Goal: Information Seeking & Learning: Learn about a topic

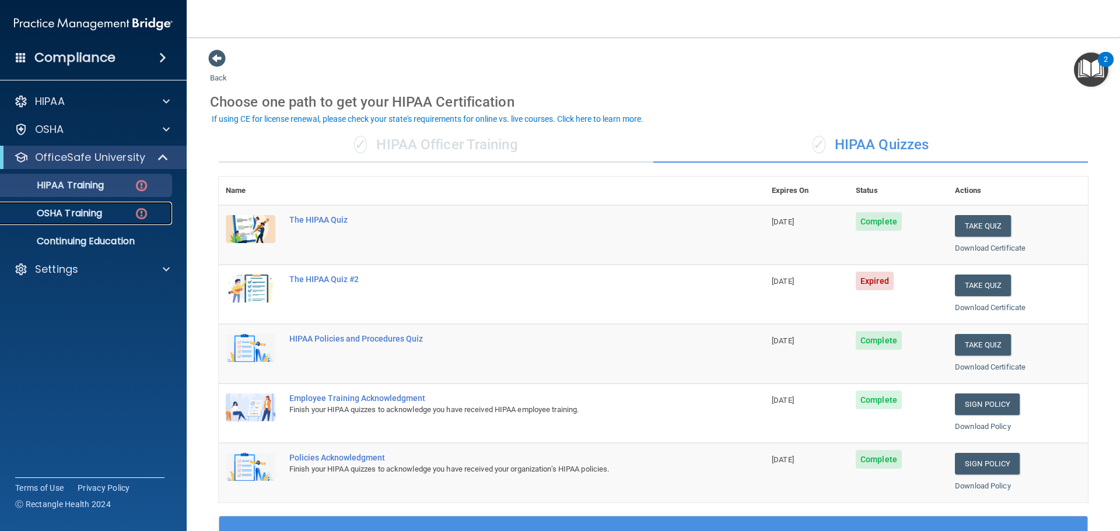
click at [100, 208] on p "OSHA Training" at bounding box center [55, 214] width 94 height 12
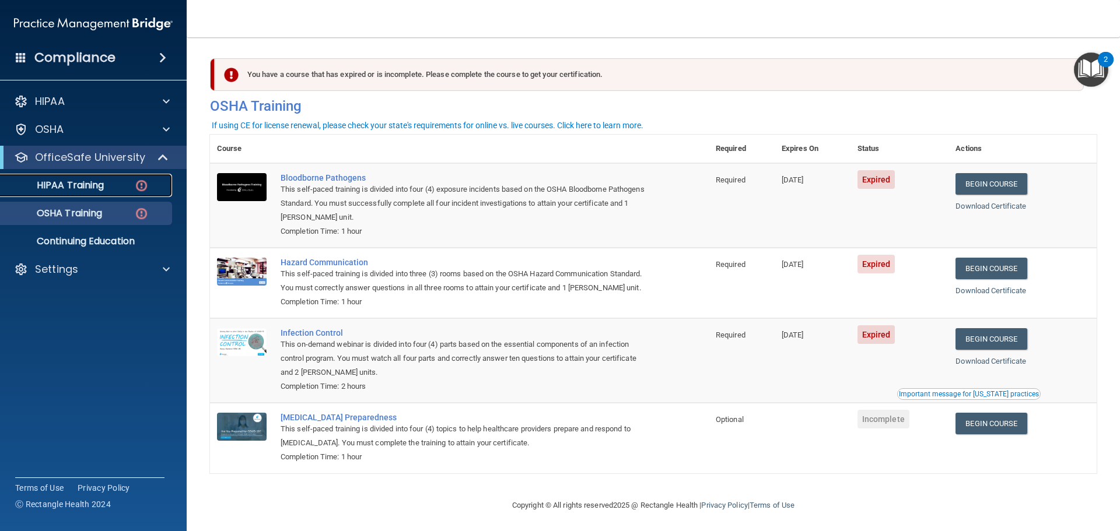
click at [146, 188] on img at bounding box center [141, 185] width 15 height 15
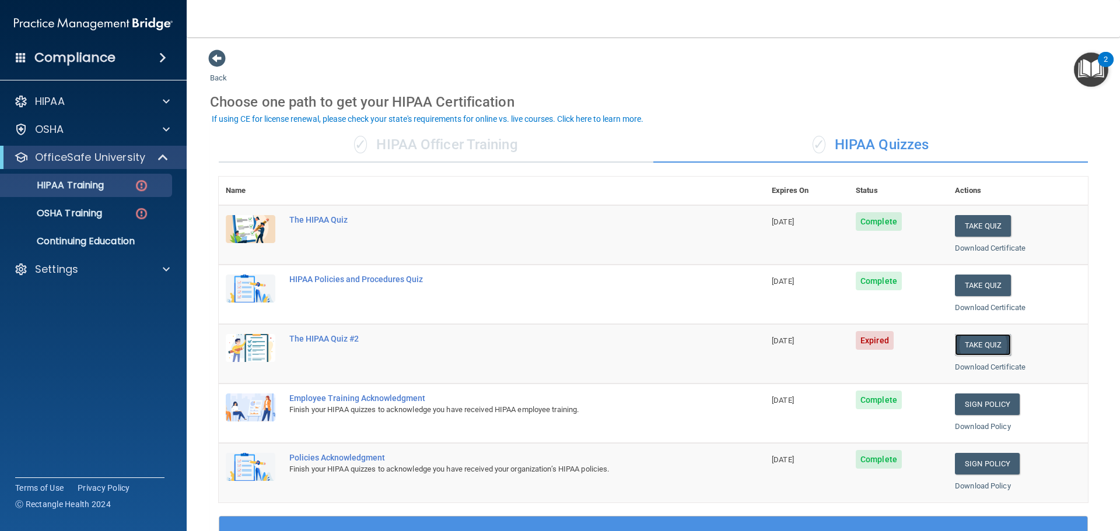
click at [965, 342] on button "Take Quiz" at bounding box center [983, 345] width 56 height 22
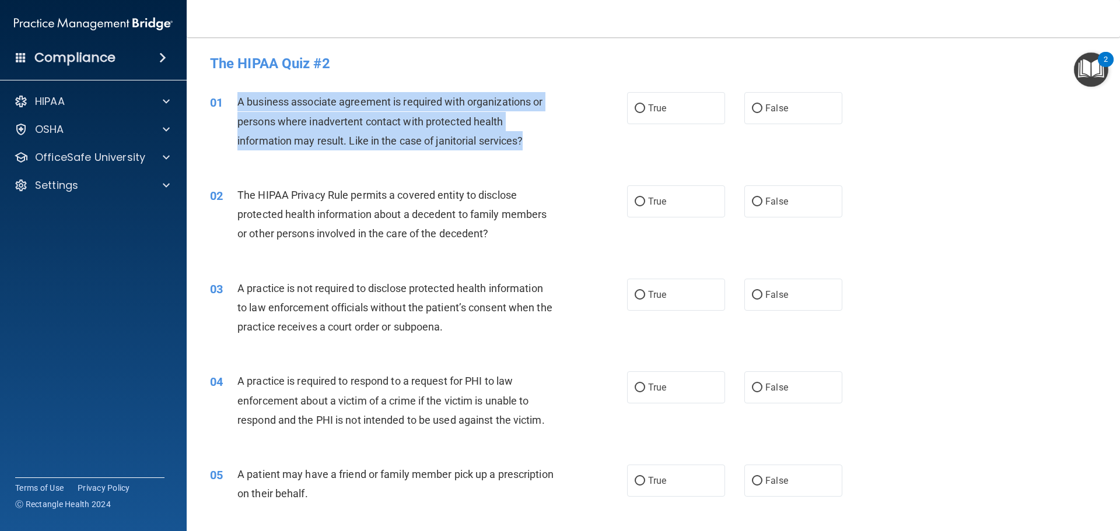
drag, startPoint x: 237, startPoint y: 100, endPoint x: 556, endPoint y: 134, distance: 320.8
click at [556, 134] on div "A business associate agreement is required with organizations or persons where …" at bounding box center [400, 121] width 326 height 58
copy span "A business associate agreement is required with organizations or persons where …"
click at [614, 103] on div "01 A business associate agreement is required with organizations or persons whe…" at bounding box center [418, 124] width 452 height 64
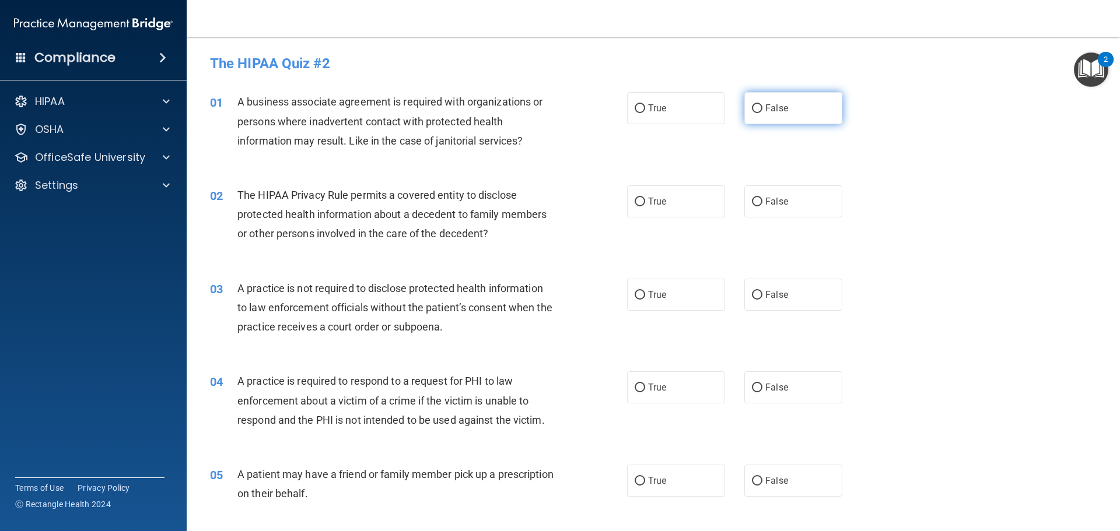
click at [752, 105] on input "False" at bounding box center [757, 108] width 10 height 9
radio input "true"
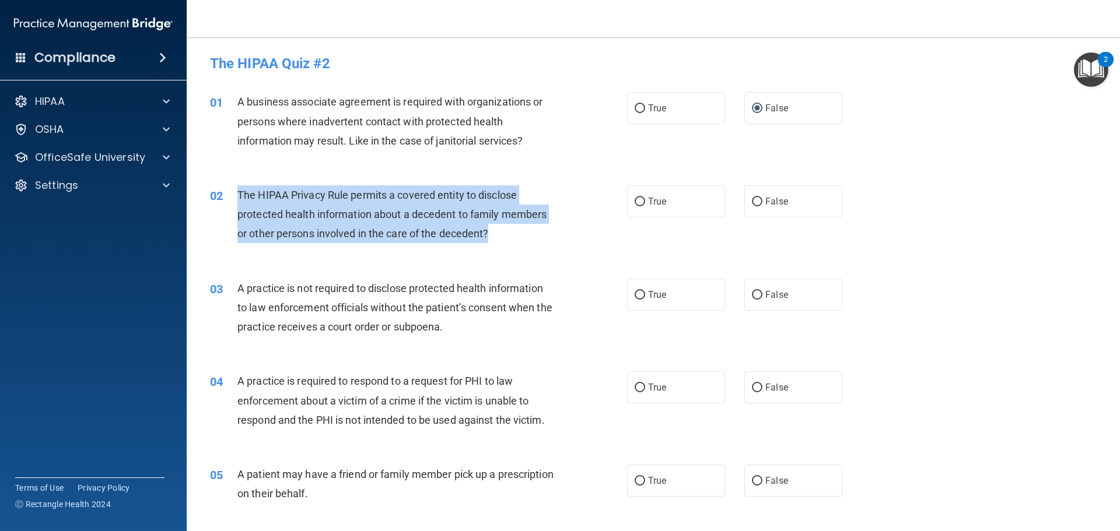
drag, startPoint x: 237, startPoint y: 192, endPoint x: 528, endPoint y: 226, distance: 293.5
click at [528, 226] on div "The HIPAA Privacy Rule permits a covered entity to disclose protected health in…" at bounding box center [400, 214] width 326 height 58
copy span "The HIPAA Privacy Rule permits a covered entity to disclose protected health in…"
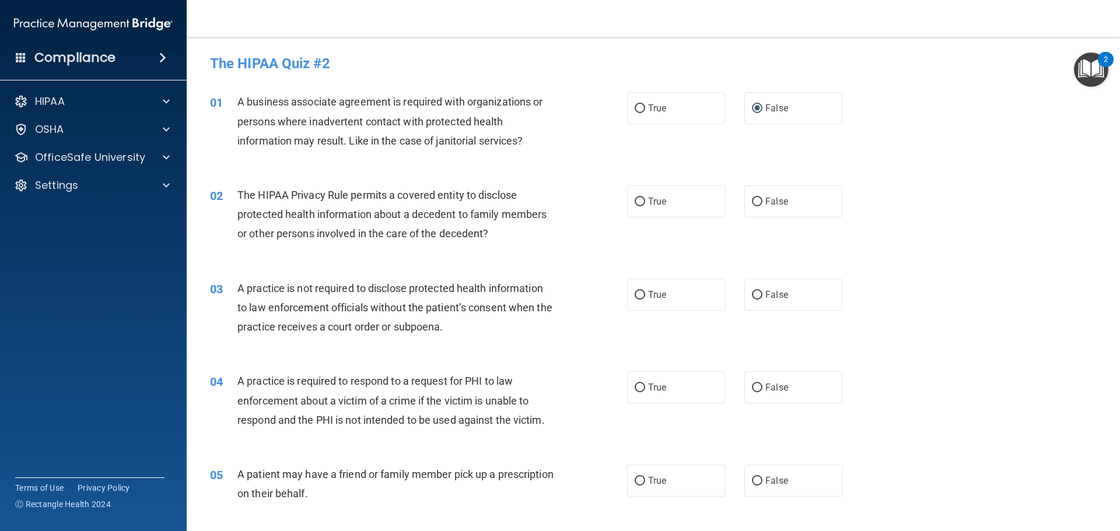
click at [605, 162] on div "01 A business associate agreement is required with organizations or persons whe…" at bounding box center [653, 124] width 904 height 93
click at [635, 198] on input "True" at bounding box center [640, 202] width 10 height 9
radio input "true"
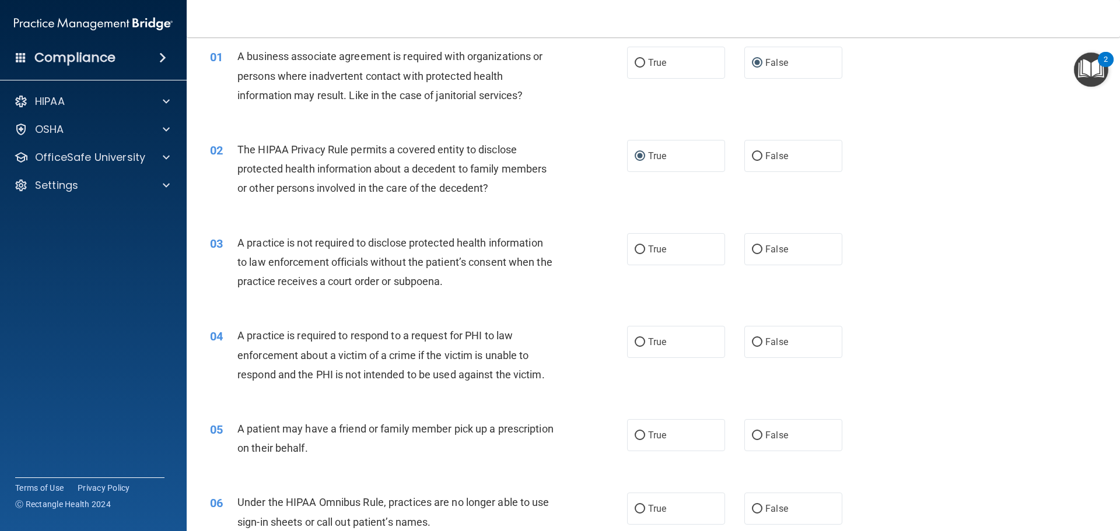
scroll to position [117, 0]
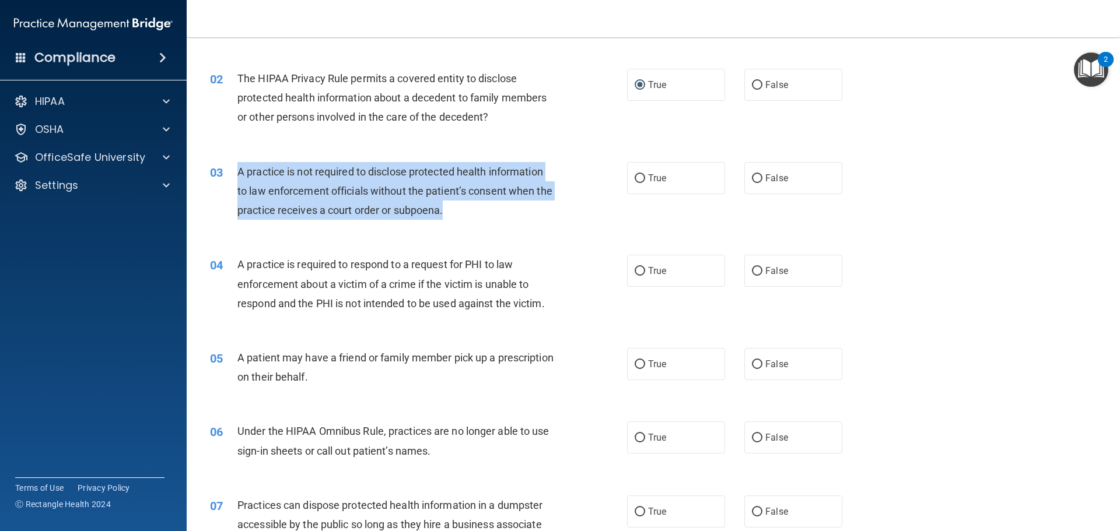
drag, startPoint x: 239, startPoint y: 171, endPoint x: 461, endPoint y: 209, distance: 225.0
click at [461, 209] on span "A practice is not required to disclose protected health information to law enfo…" at bounding box center [394, 191] width 315 height 51
copy span "A practice is not required to disclose protected health information to law enfo…"
click at [555, 211] on div "A practice is not required to disclose protected health information to law enfo…" at bounding box center [400, 191] width 326 height 58
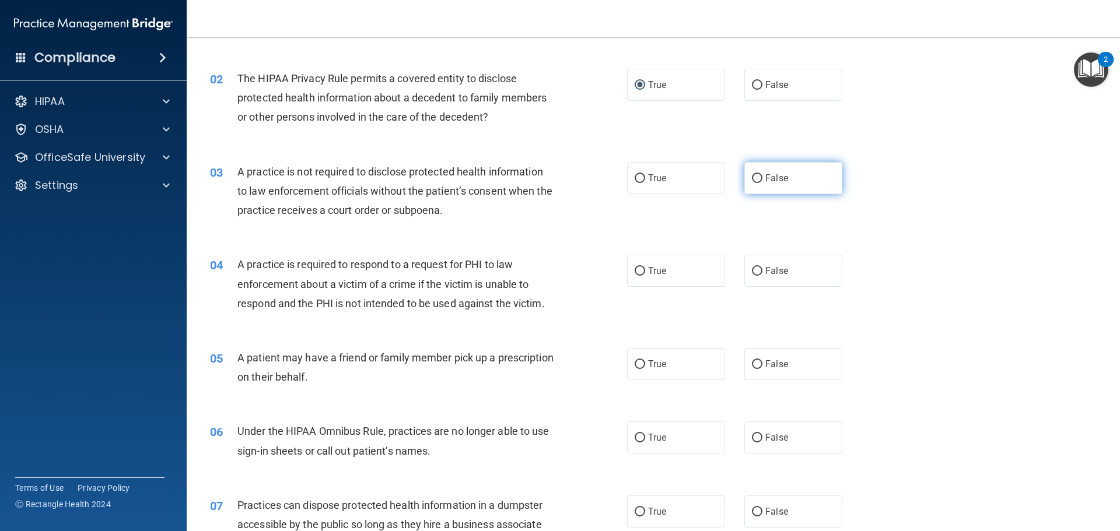
click at [752, 177] on input "False" at bounding box center [757, 178] width 10 height 9
radio input "true"
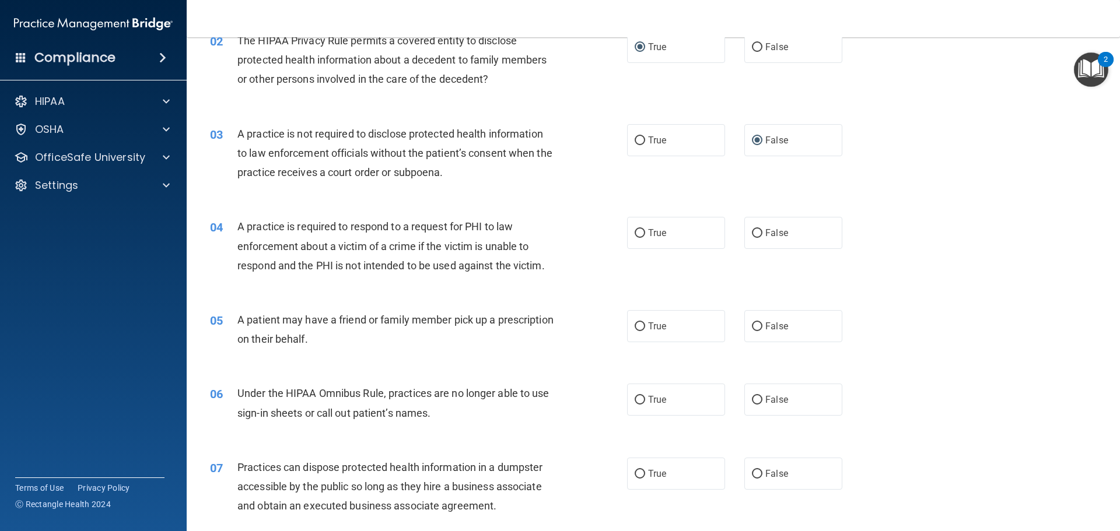
scroll to position [233, 0]
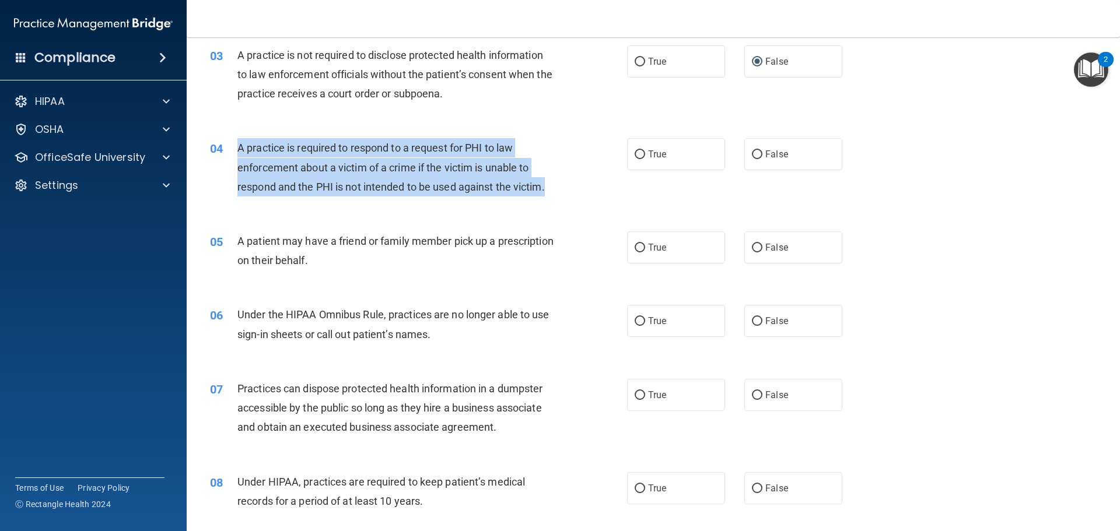
drag, startPoint x: 238, startPoint y: 145, endPoint x: 562, endPoint y: 194, distance: 328.0
click at [562, 194] on div "04 A practice is required to respond to a request for PHI to law enforcement ab…" at bounding box center [418, 170] width 452 height 64
copy span "A practice is required to respond to a request for PHI to law enforcement about…"
click at [567, 166] on div "04 A practice is required to respond to a request for PHI to law enforcement ab…" at bounding box center [418, 170] width 452 height 64
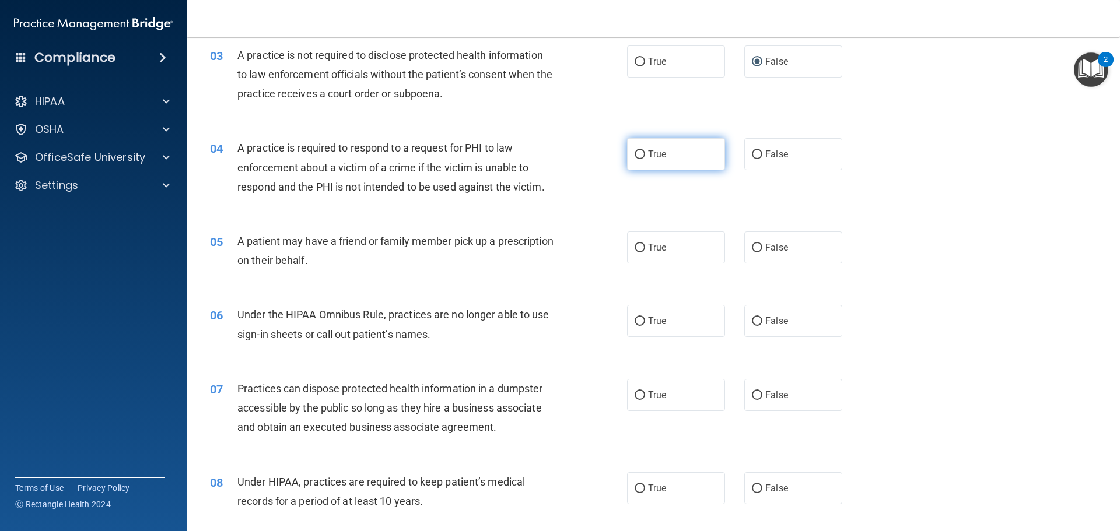
click at [635, 155] on input "True" at bounding box center [640, 154] width 10 height 9
radio input "true"
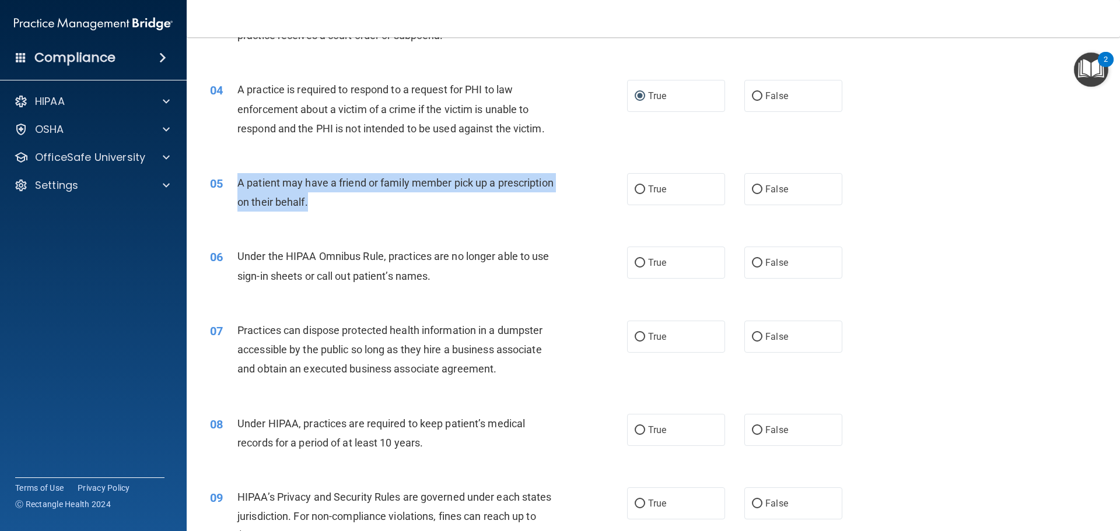
drag, startPoint x: 239, startPoint y: 182, endPoint x: 373, endPoint y: 214, distance: 137.9
click at [373, 214] on div "05 A patient may have a friend or family member pick up a prescription on their…" at bounding box center [418, 195] width 452 height 44
click at [568, 192] on div "05 A patient may have a friend or family member pick up a prescription on their…" at bounding box center [418, 195] width 452 height 44
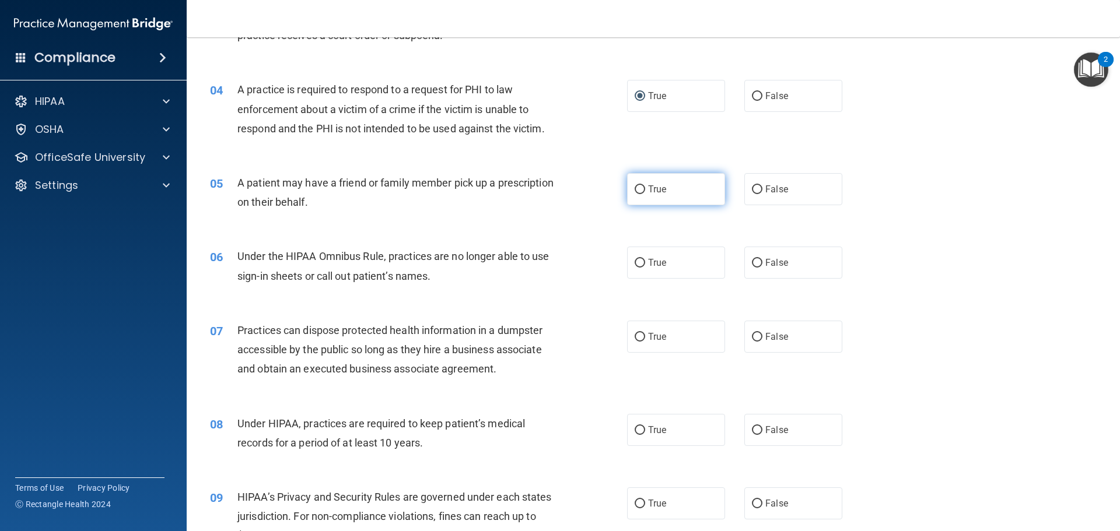
click at [637, 188] on input "True" at bounding box center [640, 189] width 10 height 9
radio input "true"
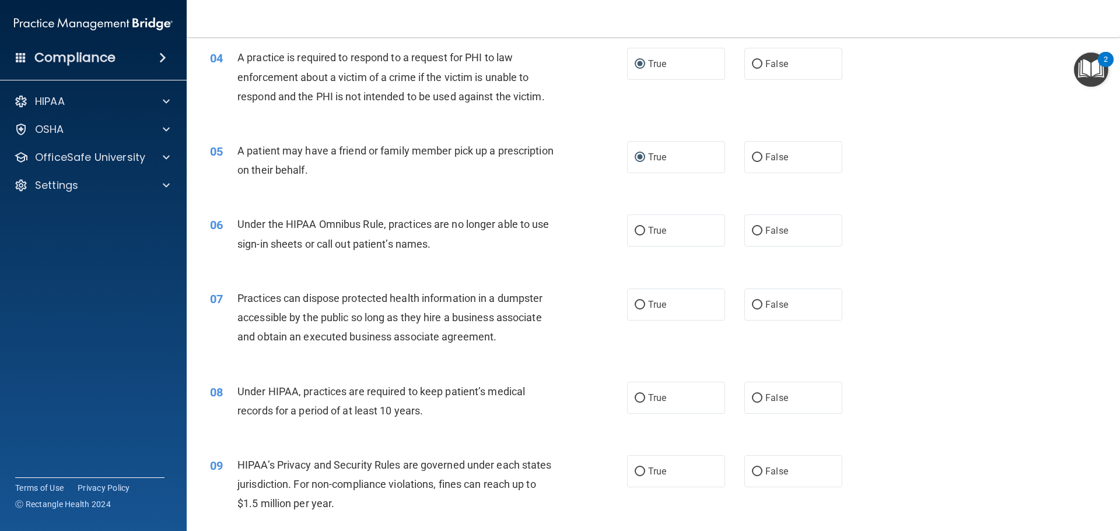
scroll to position [350, 0]
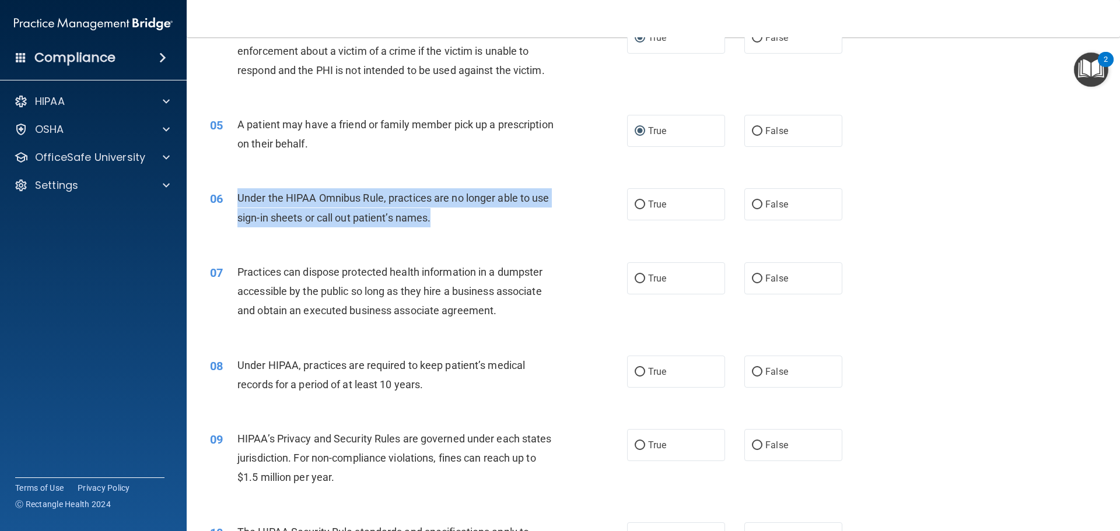
drag, startPoint x: 237, startPoint y: 194, endPoint x: 440, endPoint y: 227, distance: 205.1
click at [440, 227] on div "Under the HIPAA Omnibus Rule, practices are no longer able to use sign-in sheet…" at bounding box center [400, 207] width 326 height 38
copy span "Under the HIPAA Omnibus Rule, practices are no longer able to use sign-in sheet…"
click at [571, 202] on div "06 Under the HIPAA Omnibus Rule, practices are no longer able to use sign-in sh…" at bounding box center [418, 210] width 452 height 44
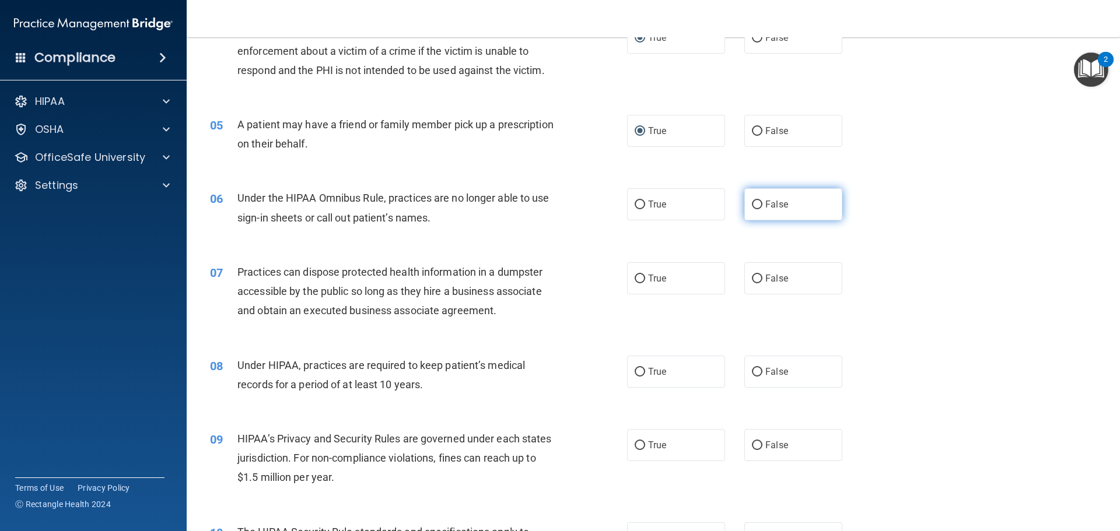
click at [752, 202] on input "False" at bounding box center [757, 205] width 10 height 9
radio input "true"
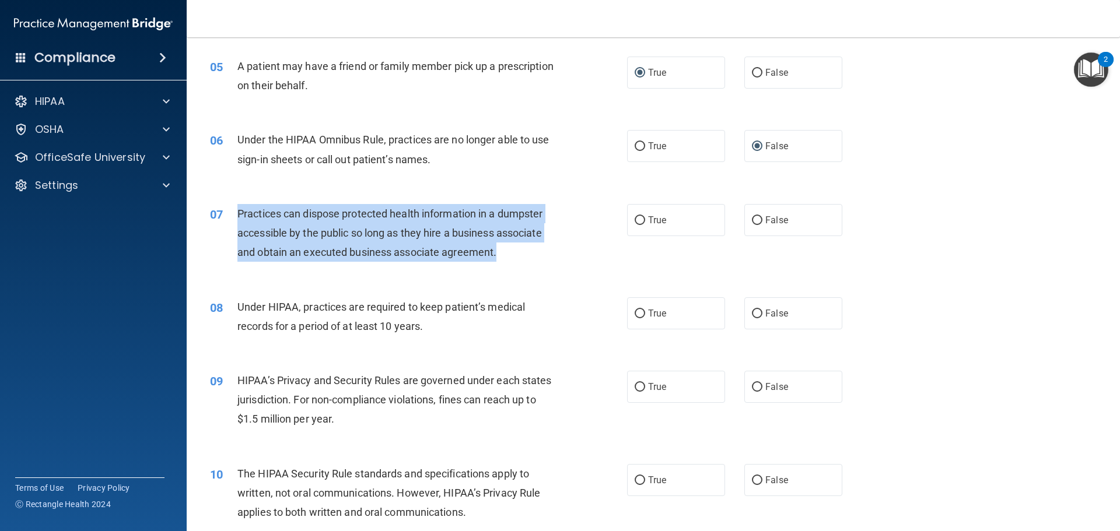
drag, startPoint x: 239, startPoint y: 213, endPoint x: 512, endPoint y: 259, distance: 276.8
click at [512, 259] on div "Practices can dispose protected health information in a dumpster accessible by …" at bounding box center [400, 233] width 326 height 58
copy span "Practices can dispose protected health information in a dumpster accessible by …"
click at [602, 257] on div "07 Practices can dispose protected health information in a dumpster accessible …" at bounding box center [418, 236] width 452 height 64
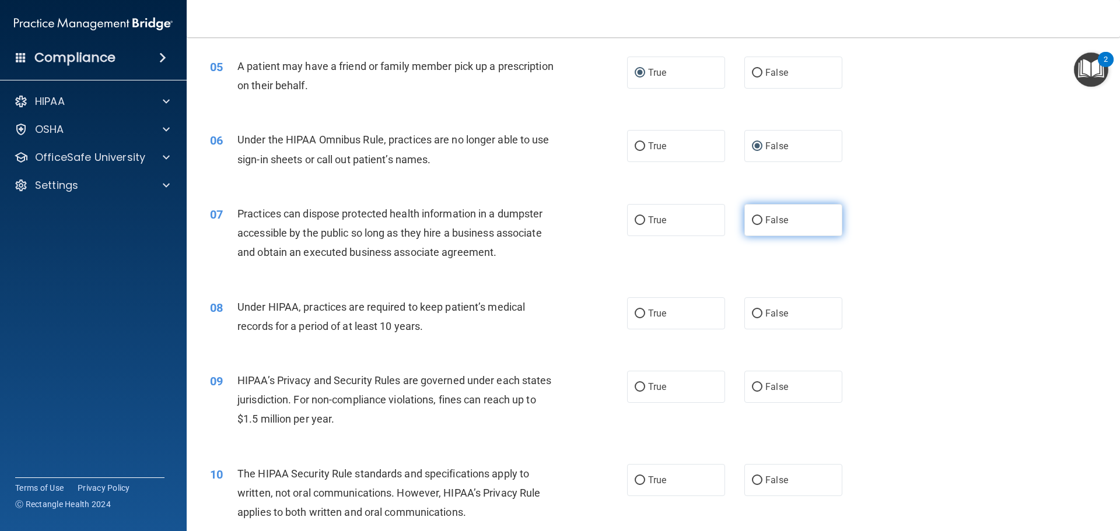
click at [752, 224] on input "False" at bounding box center [757, 220] width 10 height 9
radio input "true"
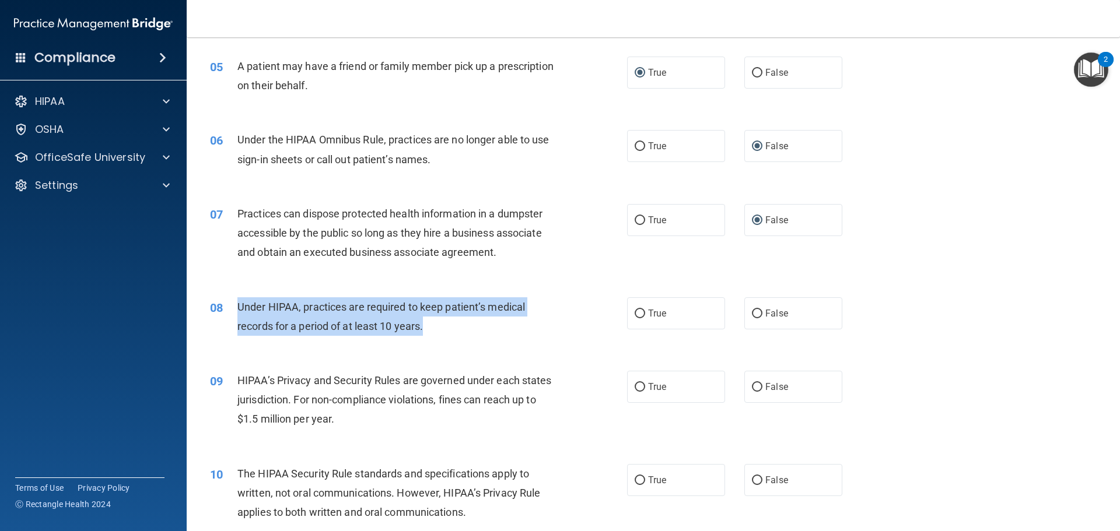
drag, startPoint x: 237, startPoint y: 304, endPoint x: 449, endPoint y: 325, distance: 213.3
click at [449, 325] on div "Under HIPAA, practices are required to keep patient’s medical records for a per…" at bounding box center [400, 316] width 326 height 38
copy span "Under HIPAA, practices are required to keep patient’s medical records for a per…"
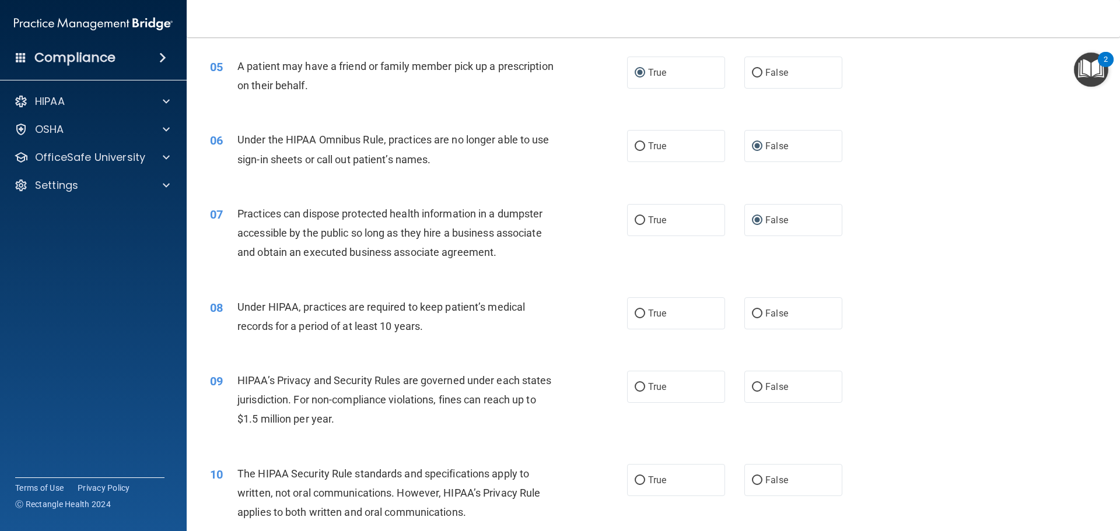
click at [575, 290] on div "08 Under HIPAA, practices are required to keep patient’s medical records for a …" at bounding box center [653, 319] width 904 height 73
click at [752, 314] on input "False" at bounding box center [757, 314] width 10 height 9
radio input "true"
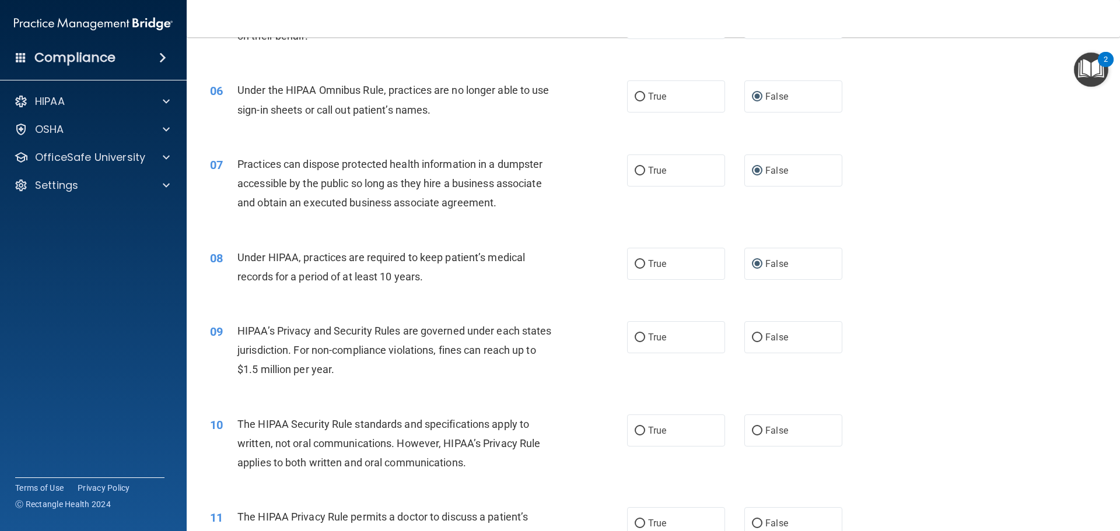
scroll to position [583, 0]
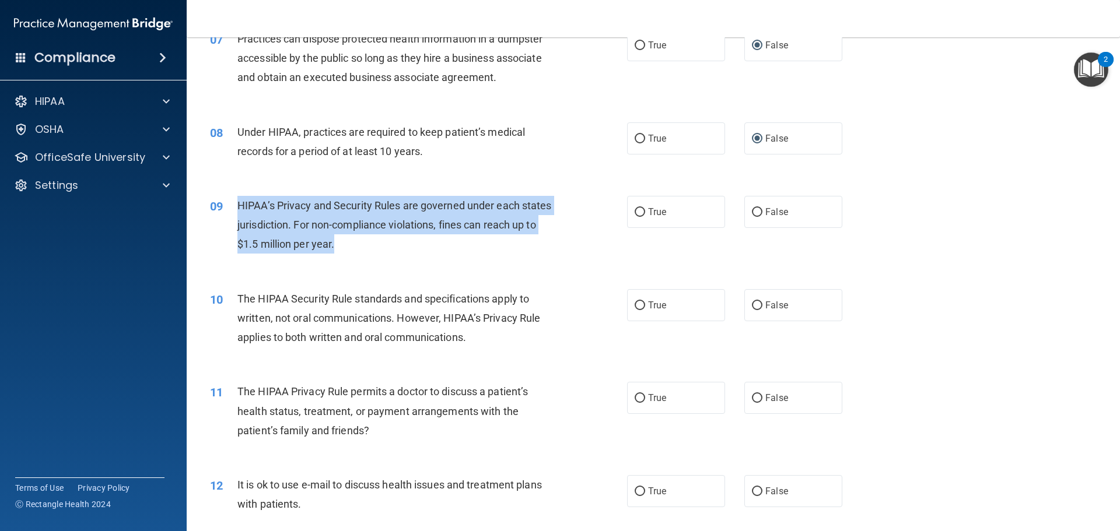
drag, startPoint x: 237, startPoint y: 202, endPoint x: 461, endPoint y: 254, distance: 230.5
click at [461, 254] on div "09 HIPAA’s Privacy and Security Rules are governed under each states jurisdicti…" at bounding box center [418, 228] width 452 height 64
copy span "HIPAA’s Privacy and Security Rules are governed under each states jurisdiction.…"
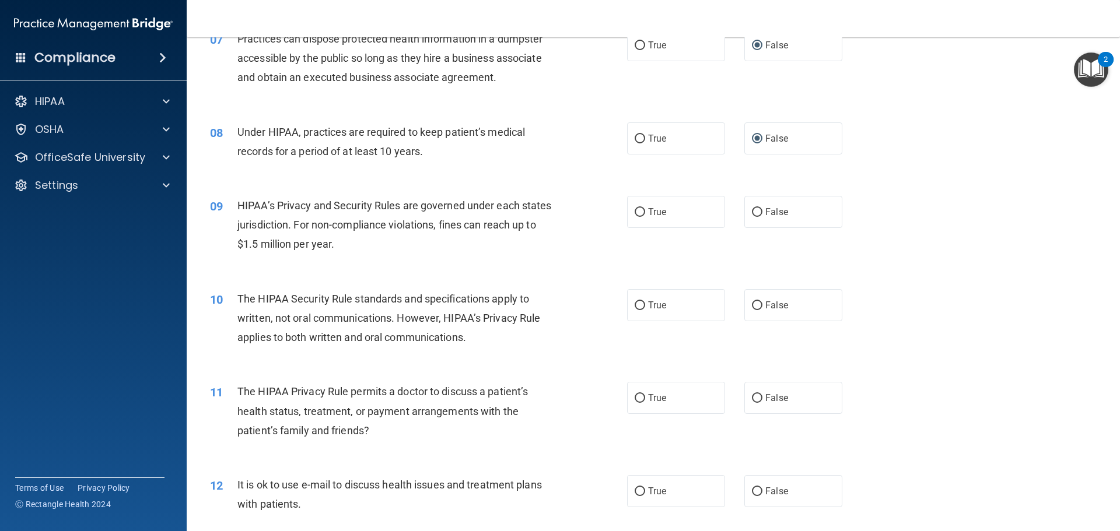
click at [442, 275] on div "10 The HIPAA Security Rule standards and specifications apply to written, not o…" at bounding box center [653, 321] width 904 height 93
click at [638, 212] on input "True" at bounding box center [640, 212] width 10 height 9
radio input "true"
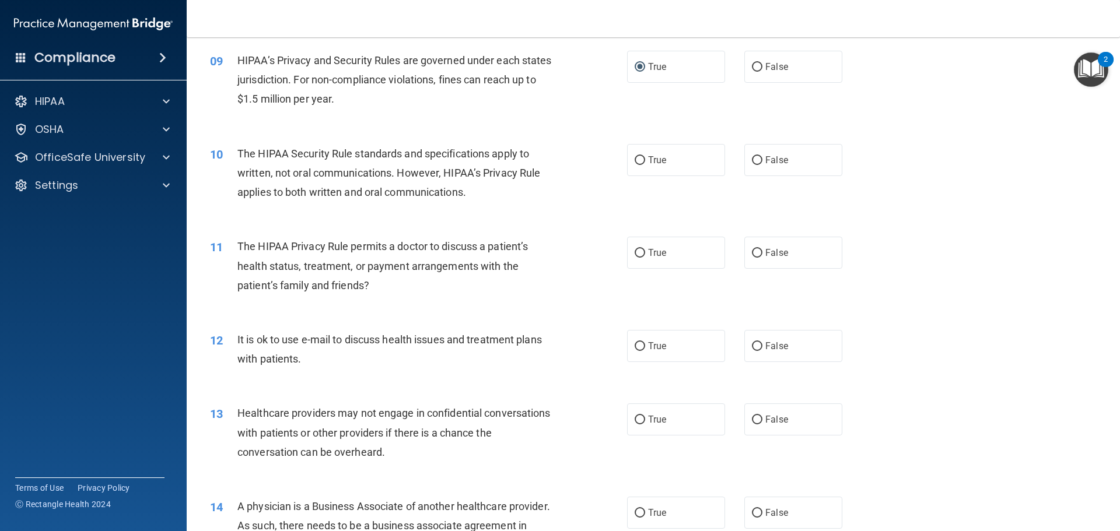
scroll to position [700, 0]
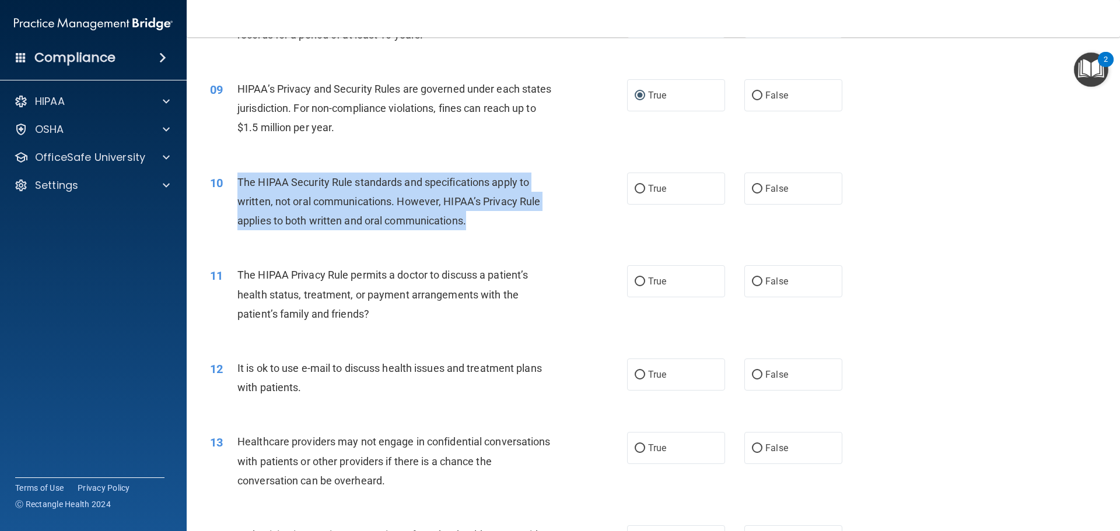
drag, startPoint x: 237, startPoint y: 180, endPoint x: 491, endPoint y: 226, distance: 257.8
click at [491, 226] on div "The HIPAA Security Rule standards and specifications apply to written, not oral…" at bounding box center [400, 202] width 326 height 58
copy span "The HIPAA Security Rule standards and specifications apply to written, not oral…"
click at [599, 215] on div "10 The HIPAA Security Rule standards and specifications apply to written, not o…" at bounding box center [418, 205] width 452 height 64
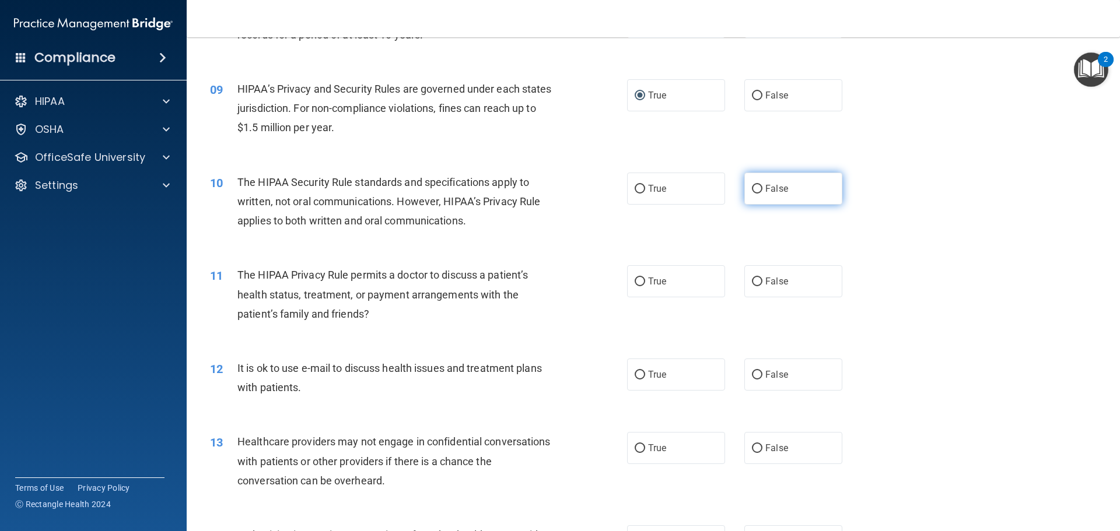
click at [752, 187] on input "False" at bounding box center [757, 189] width 10 height 9
radio input "true"
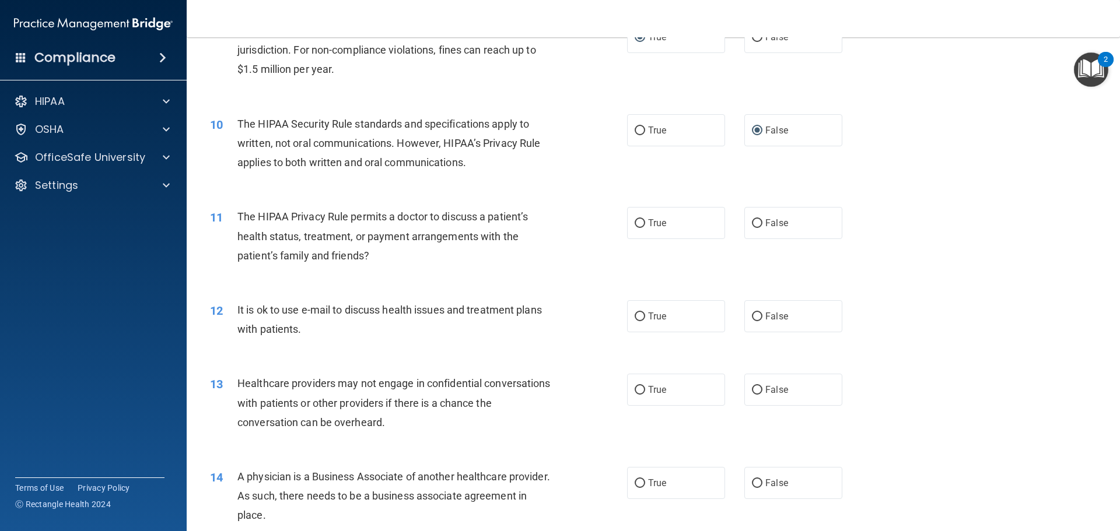
scroll to position [817, 0]
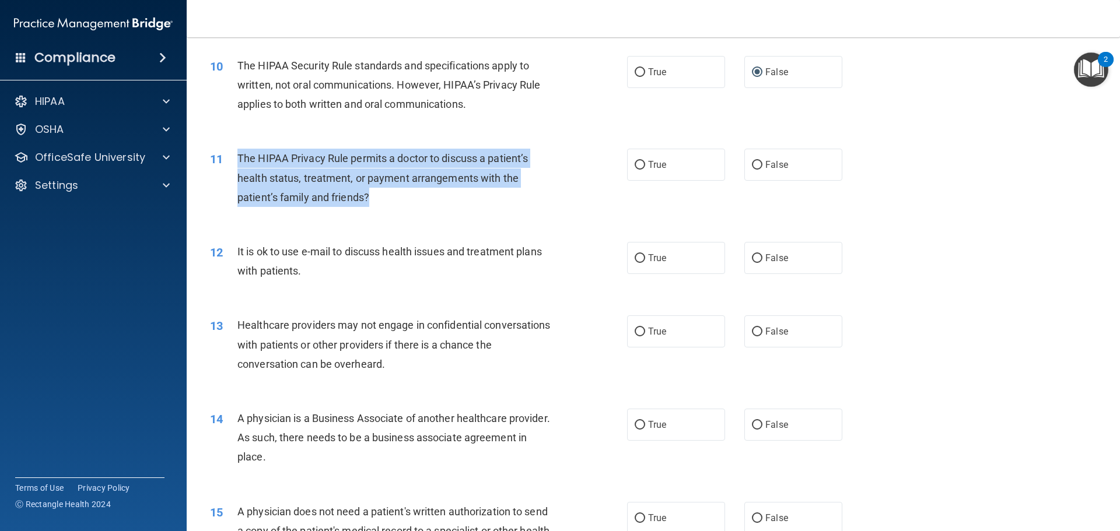
drag, startPoint x: 239, startPoint y: 158, endPoint x: 386, endPoint y: 207, distance: 154.9
click at [386, 207] on div "11 The HIPAA Privacy Rule permits a doctor to discuss a patient’s health status…" at bounding box center [418, 181] width 452 height 64
copy span "The HIPAA Privacy Rule permits a doctor to discuss a patient’s health status, t…"
click at [594, 188] on div "11 The HIPAA Privacy Rule permits a doctor to discuss a patient’s health status…" at bounding box center [418, 181] width 452 height 64
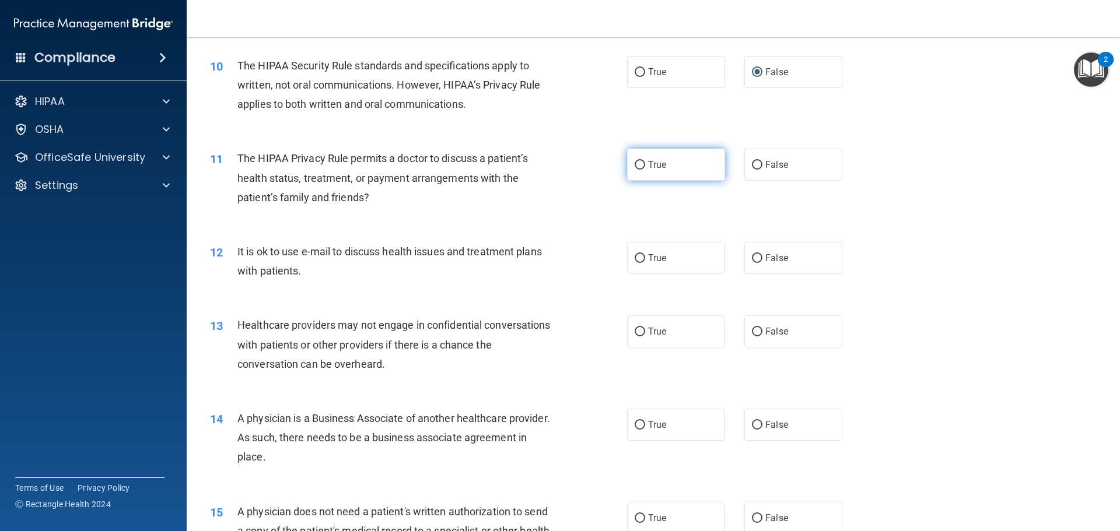
click at [635, 167] on input "True" at bounding box center [640, 165] width 10 height 9
radio input "true"
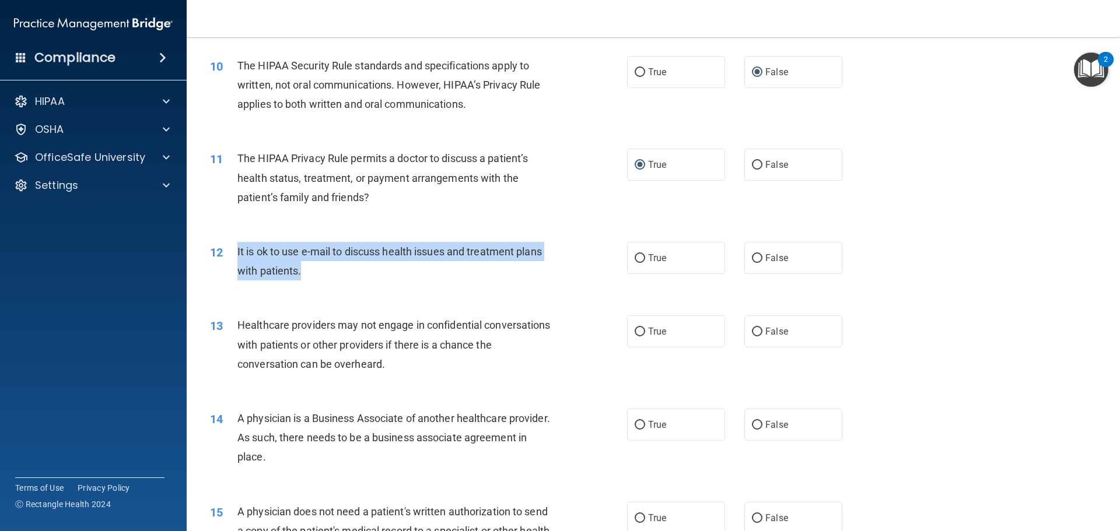
drag, startPoint x: 237, startPoint y: 249, endPoint x: 318, endPoint y: 273, distance: 84.5
click at [318, 273] on div "It is ok to use e-mail to discuss health issues and treatment plans with patien…" at bounding box center [400, 261] width 326 height 38
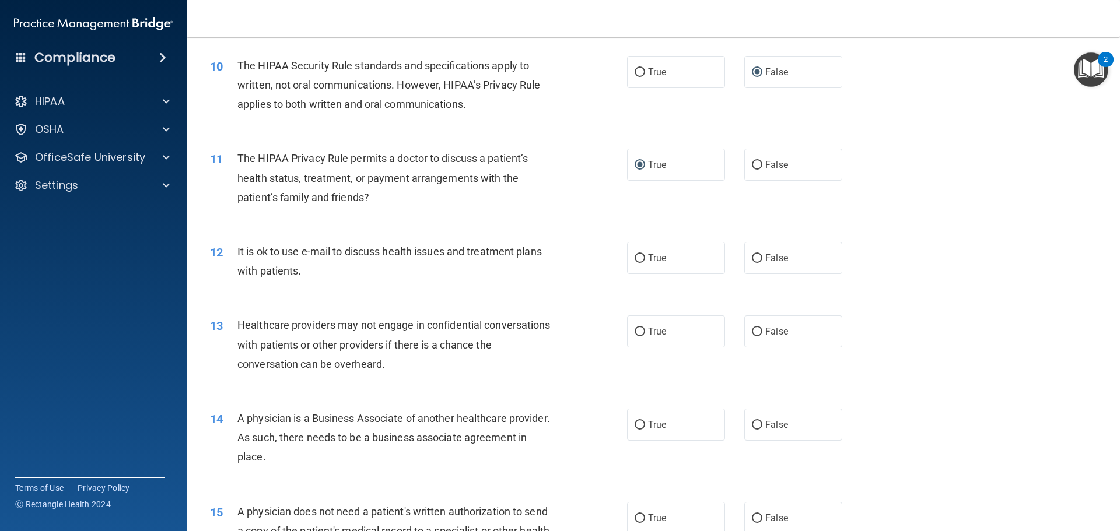
click at [583, 241] on div "12 It is ok to use e-mail to discuss health issues and treatment plans with pat…" at bounding box center [653, 263] width 904 height 73
click at [635, 257] on input "True" at bounding box center [640, 258] width 10 height 9
radio input "true"
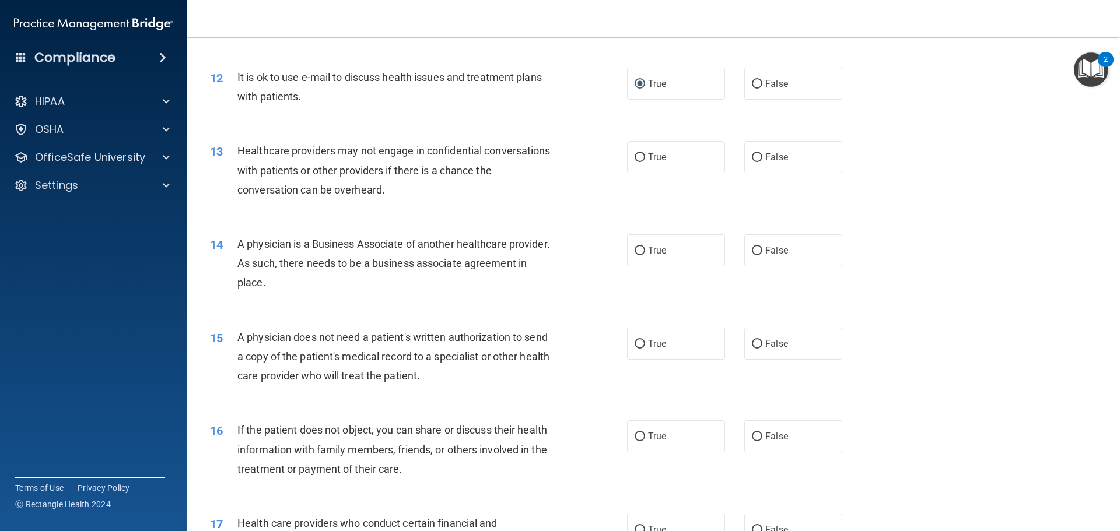
scroll to position [992, 0]
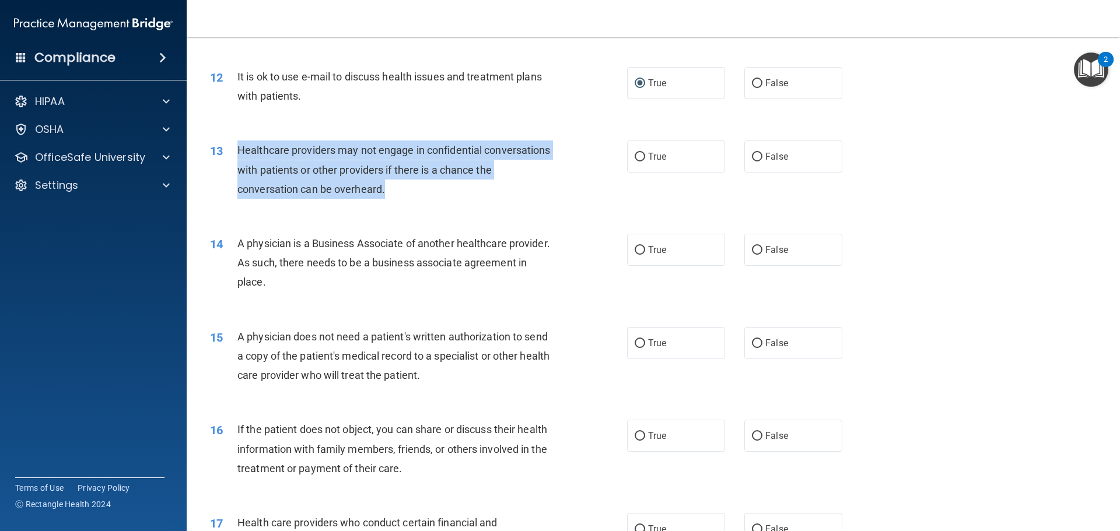
drag, startPoint x: 237, startPoint y: 150, endPoint x: 415, endPoint y: 193, distance: 183.1
click at [415, 193] on div "Healthcare providers may not engage in confidential conversations with patients…" at bounding box center [400, 170] width 326 height 58
click at [505, 194] on div "Healthcare providers may not engage in confidential conversations with patients…" at bounding box center [400, 170] width 326 height 58
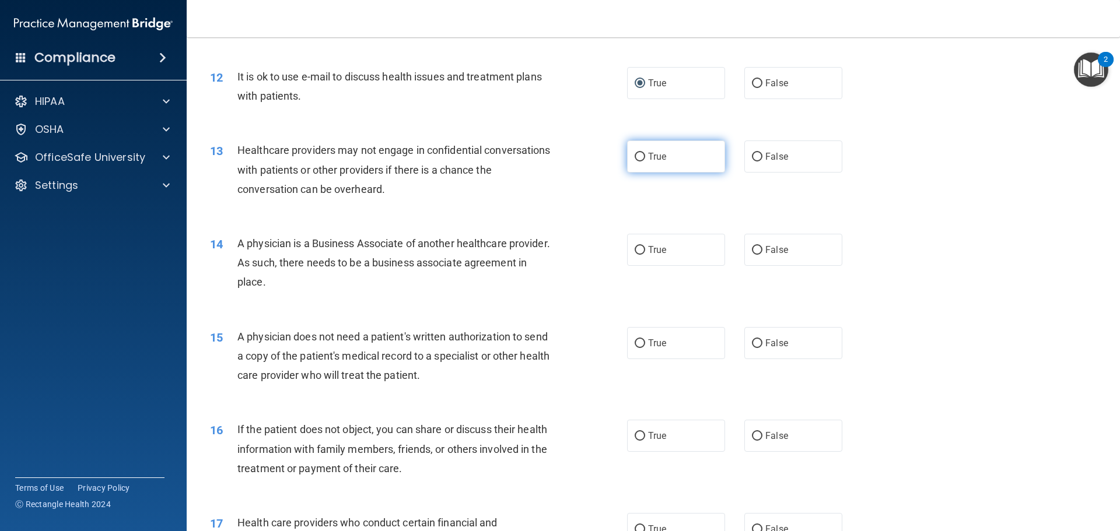
click at [635, 157] on input "True" at bounding box center [640, 157] width 10 height 9
radio input "true"
drag, startPoint x: 237, startPoint y: 241, endPoint x: 341, endPoint y: 296, distance: 117.1
click at [341, 296] on div "14 A physician is a Business Associate of another healthcare provider. As such,…" at bounding box center [418, 266] width 452 height 64
click at [531, 229] on div "14 A physician is a Business Associate of another healthcare provider. As such,…" at bounding box center [653, 265] width 904 height 93
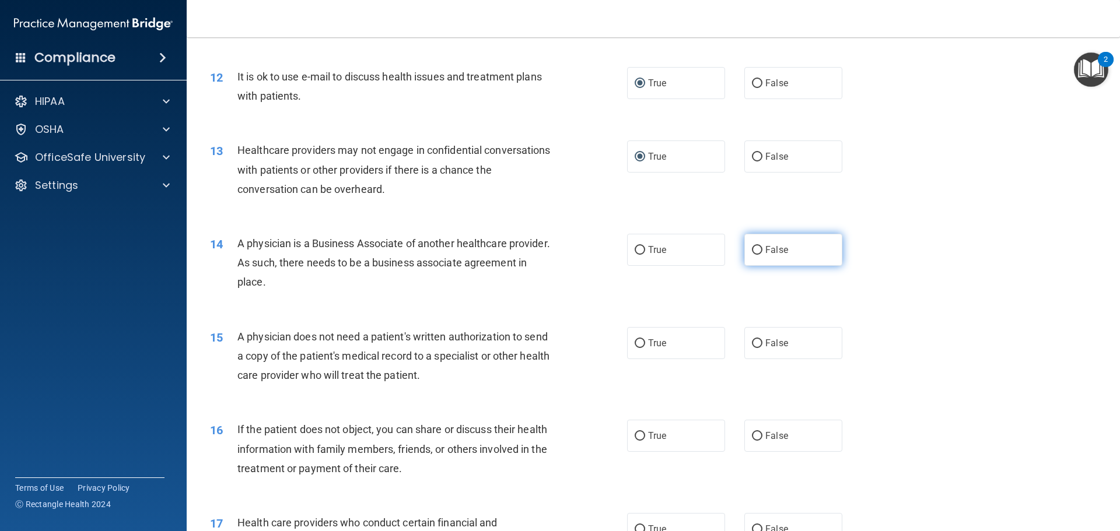
click at [752, 251] on input "False" at bounding box center [757, 250] width 10 height 9
radio input "true"
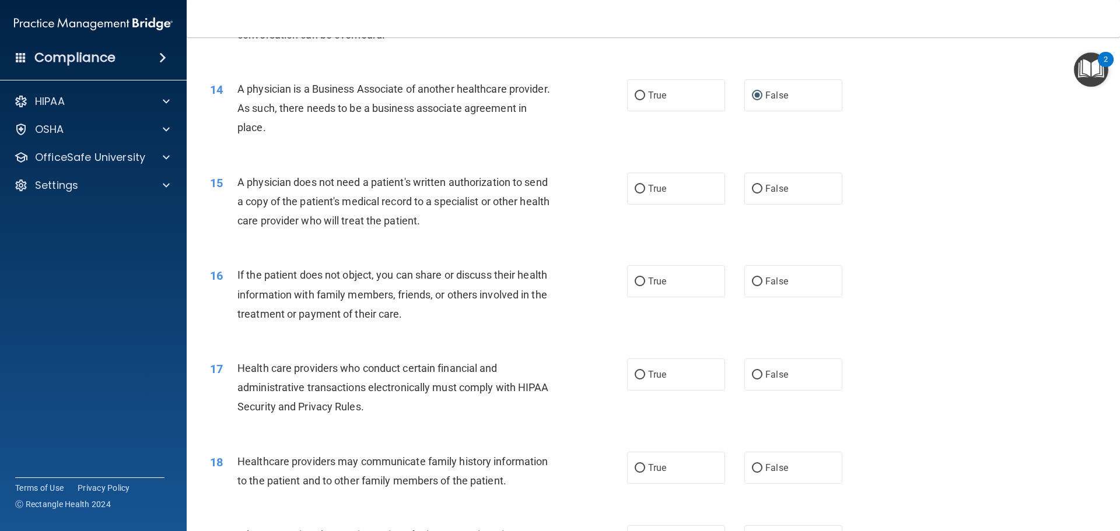
scroll to position [1167, 0]
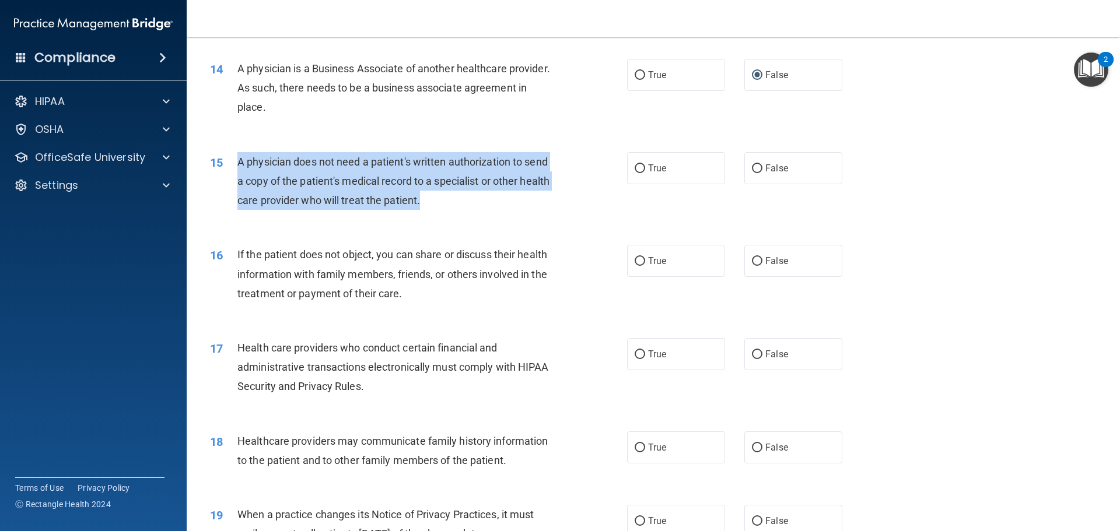
drag, startPoint x: 237, startPoint y: 159, endPoint x: 458, endPoint y: 205, distance: 226.5
click at [458, 205] on div "A physician does not need a patient's written authorization to send a copy of t…" at bounding box center [400, 181] width 326 height 58
click at [586, 176] on div "15 A physician does not need a patient's written authorization to send a copy o…" at bounding box center [418, 184] width 452 height 64
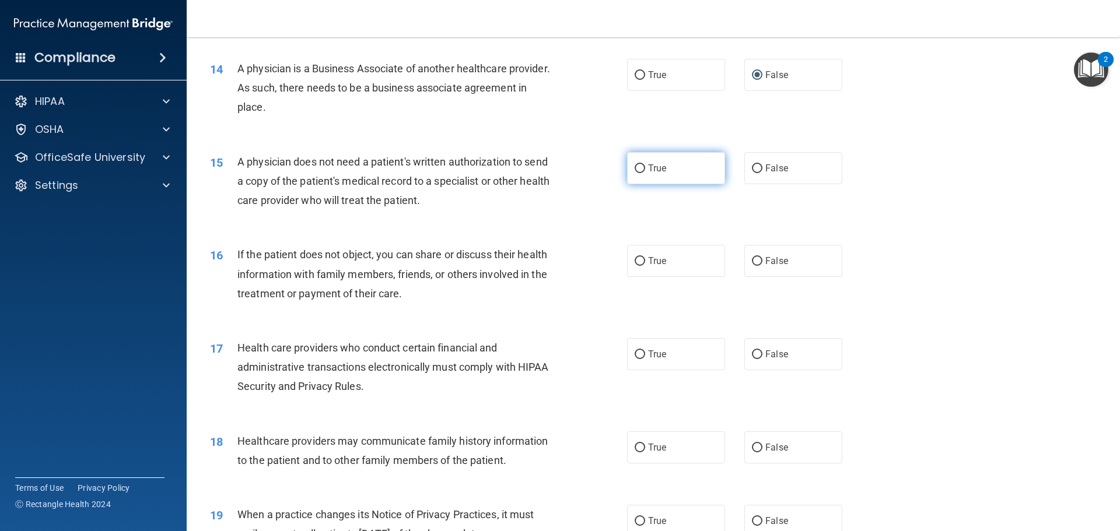
click at [638, 170] on input "True" at bounding box center [640, 168] width 10 height 9
radio input "true"
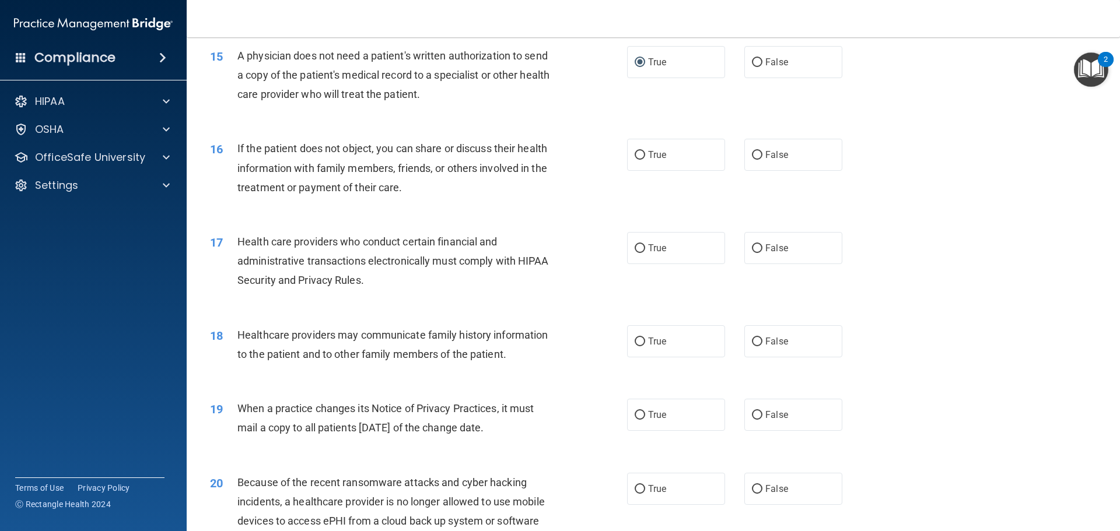
scroll to position [1283, 0]
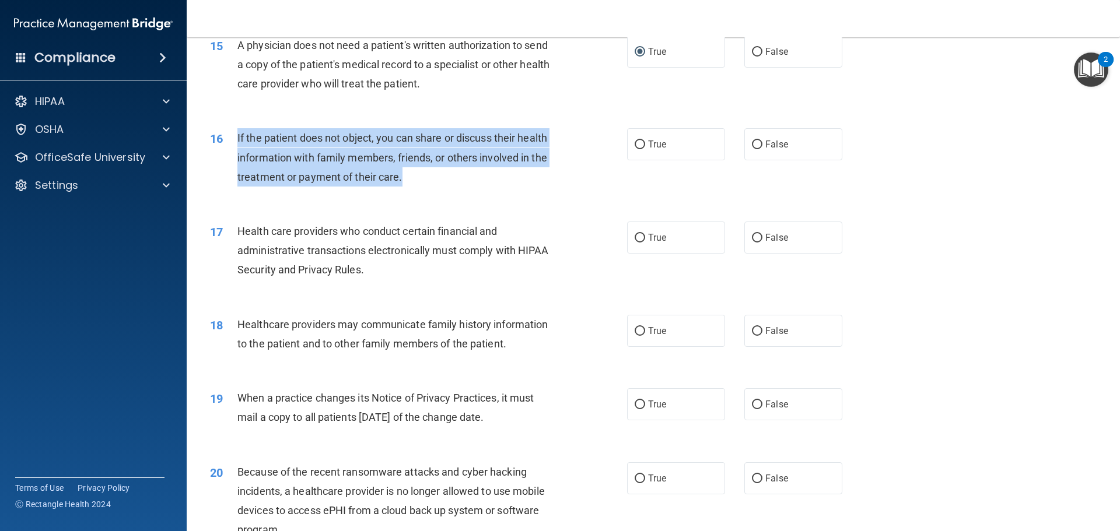
drag, startPoint x: 238, startPoint y: 135, endPoint x: 419, endPoint y: 178, distance: 186.5
click at [419, 178] on div "If the patient does not object, you can share or discuss their health informati…" at bounding box center [400, 157] width 326 height 58
click at [555, 190] on div "16 If the patient does not object, you can share or discuss their health inform…" at bounding box center [418, 160] width 452 height 64
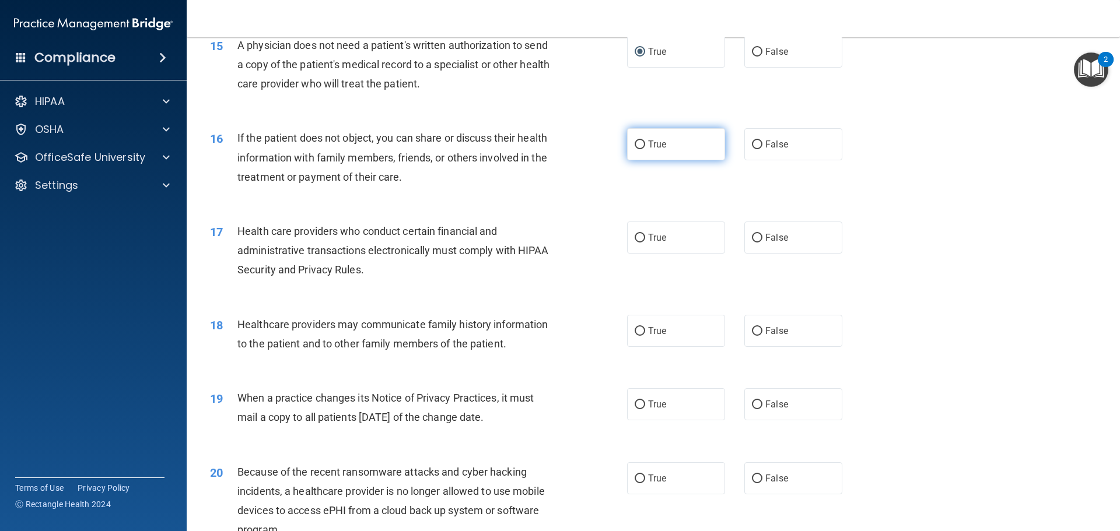
click at [637, 144] on input "True" at bounding box center [640, 145] width 10 height 9
radio input "true"
